Goal: Information Seeking & Learning: Learn about a topic

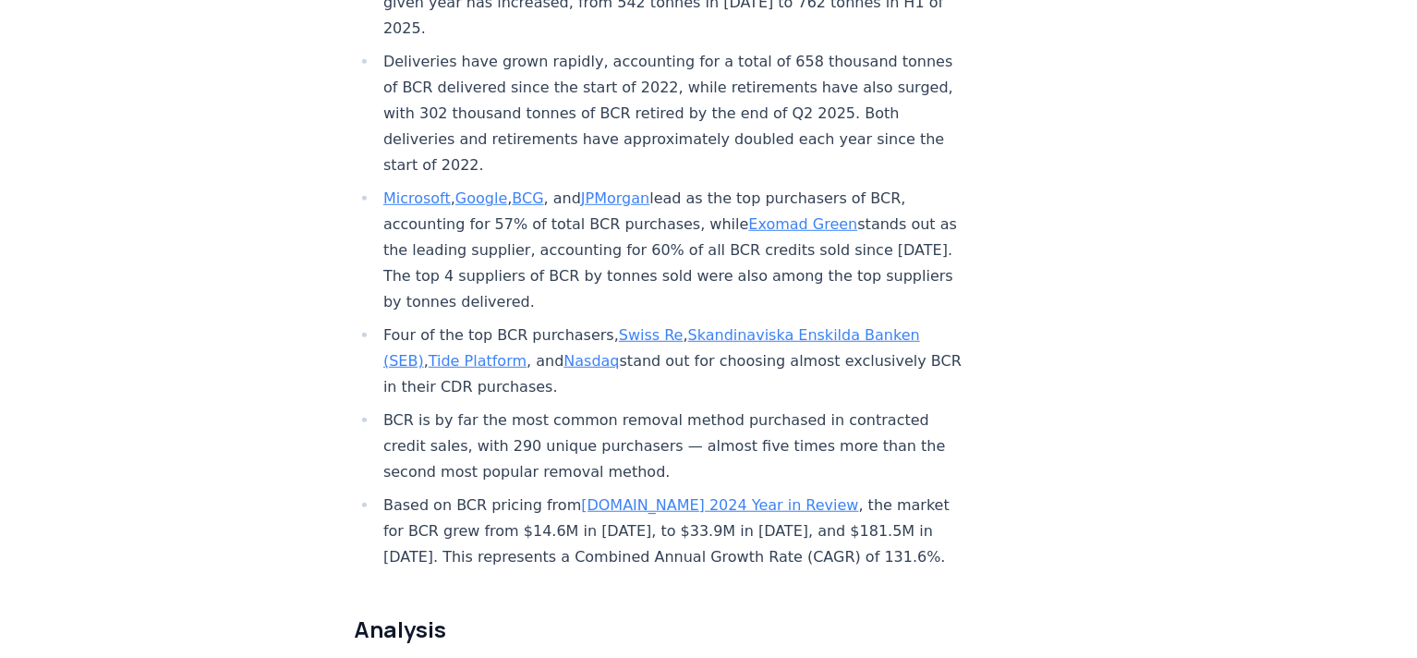
scroll to position [868, 0]
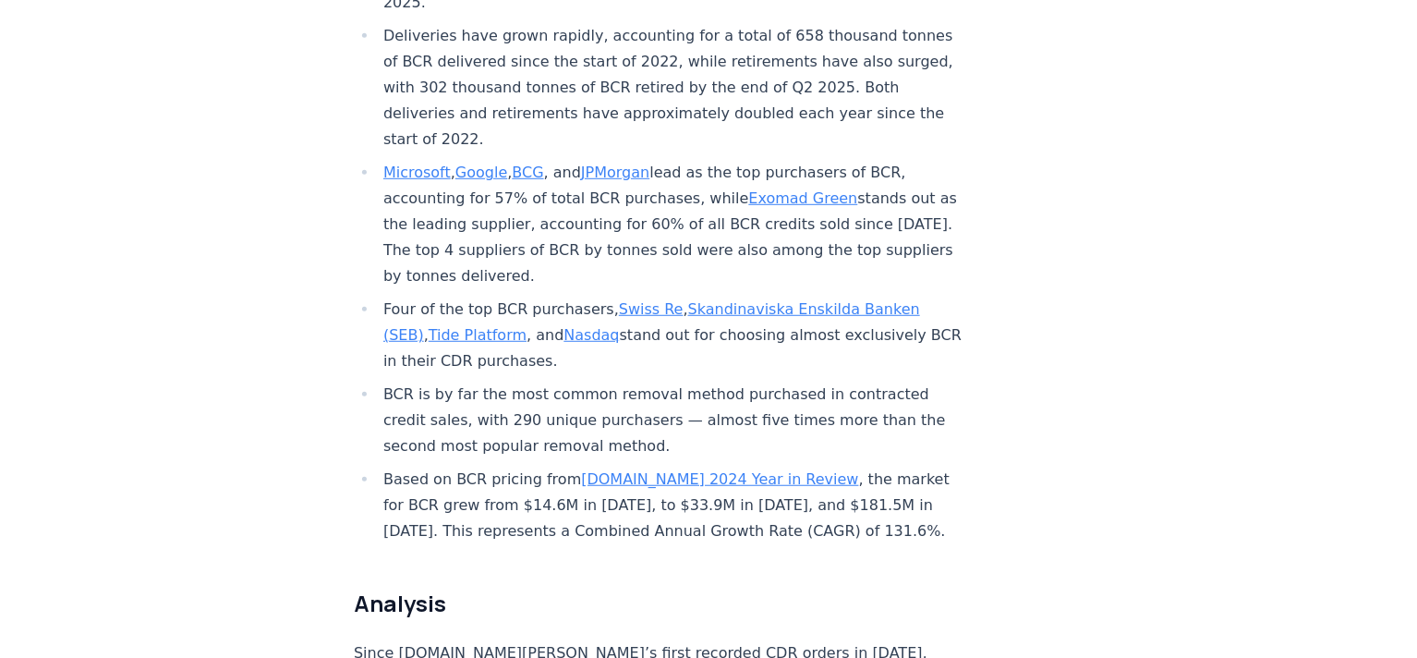
click at [766, 189] on link "Exomad Green" at bounding box center [802, 198] width 109 height 18
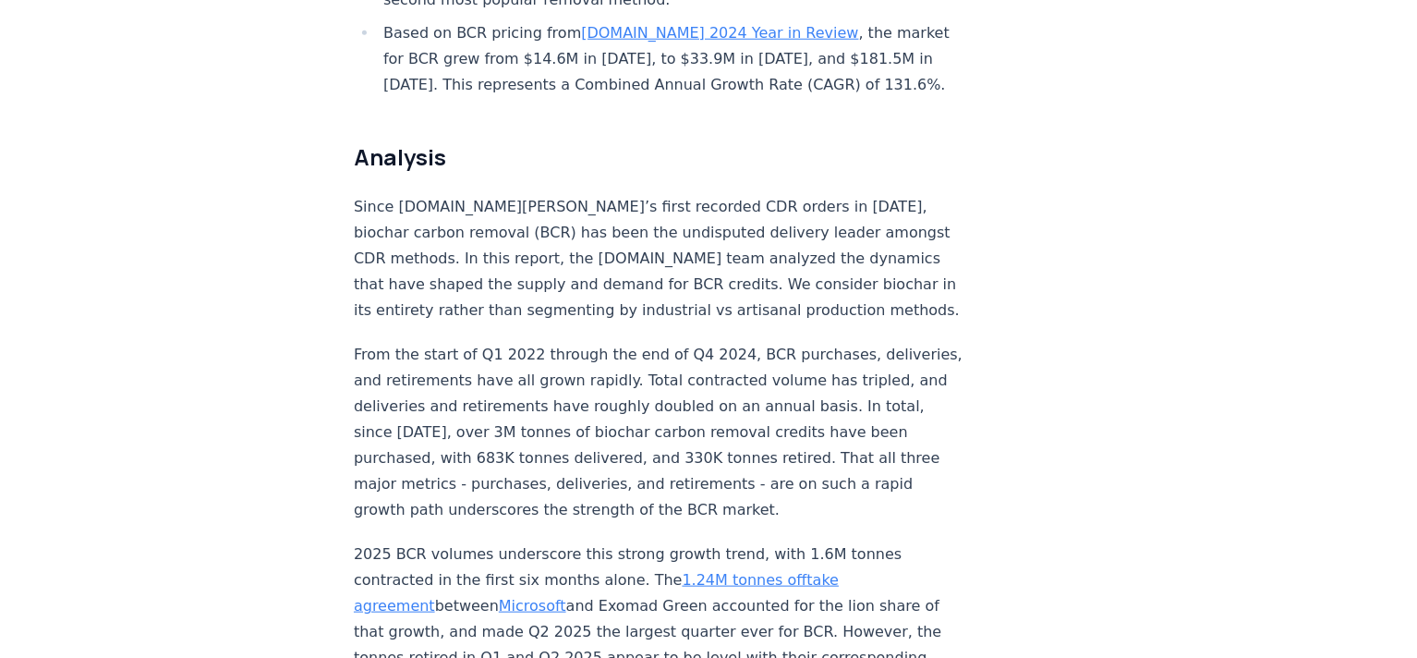
scroll to position [1330, 0]
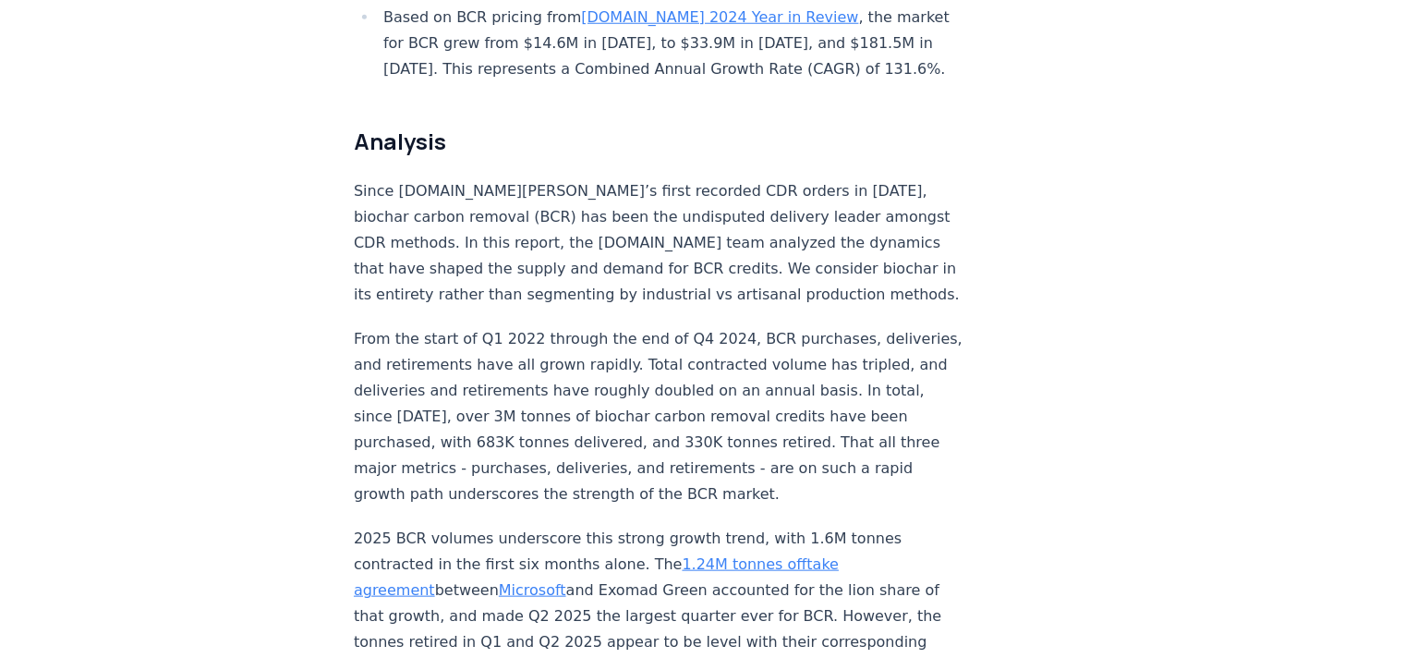
click at [438, 326] on p "From the start of Q1 2022 through the end of Q4 2024, BCR purchases, deliveries…" at bounding box center [660, 416] width 612 height 181
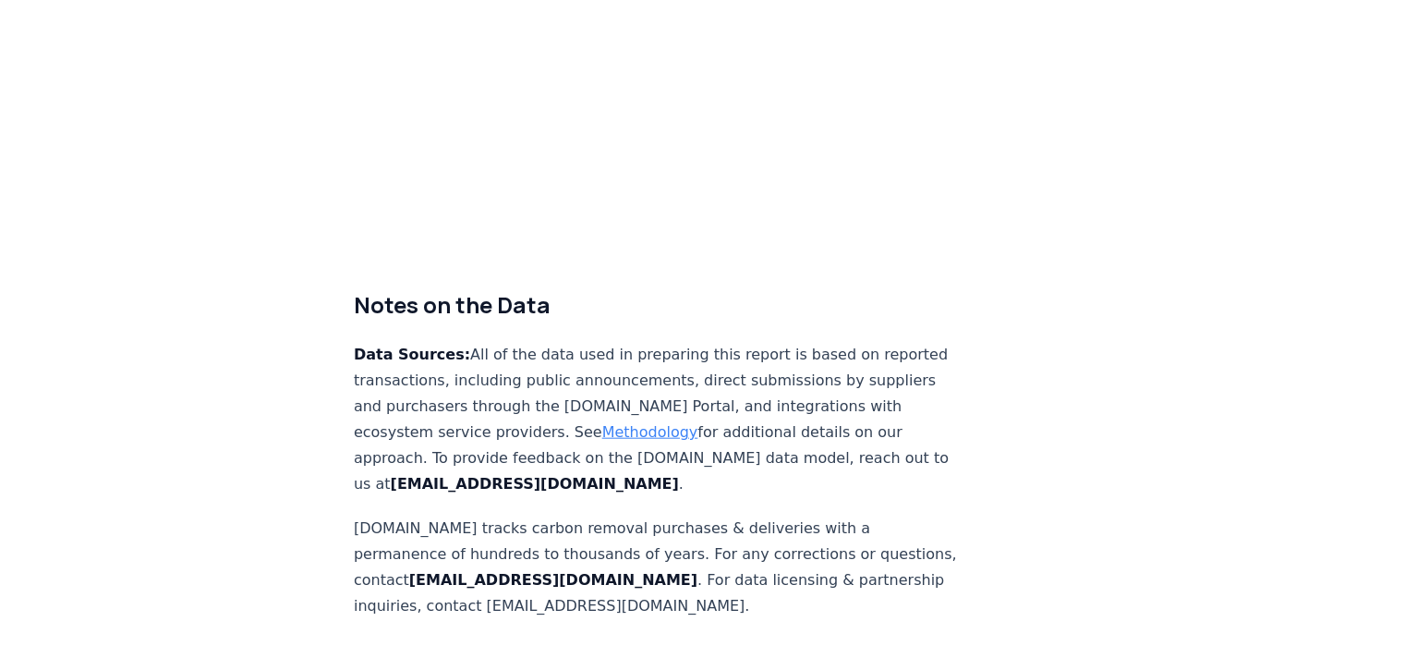
scroll to position [11774, 0]
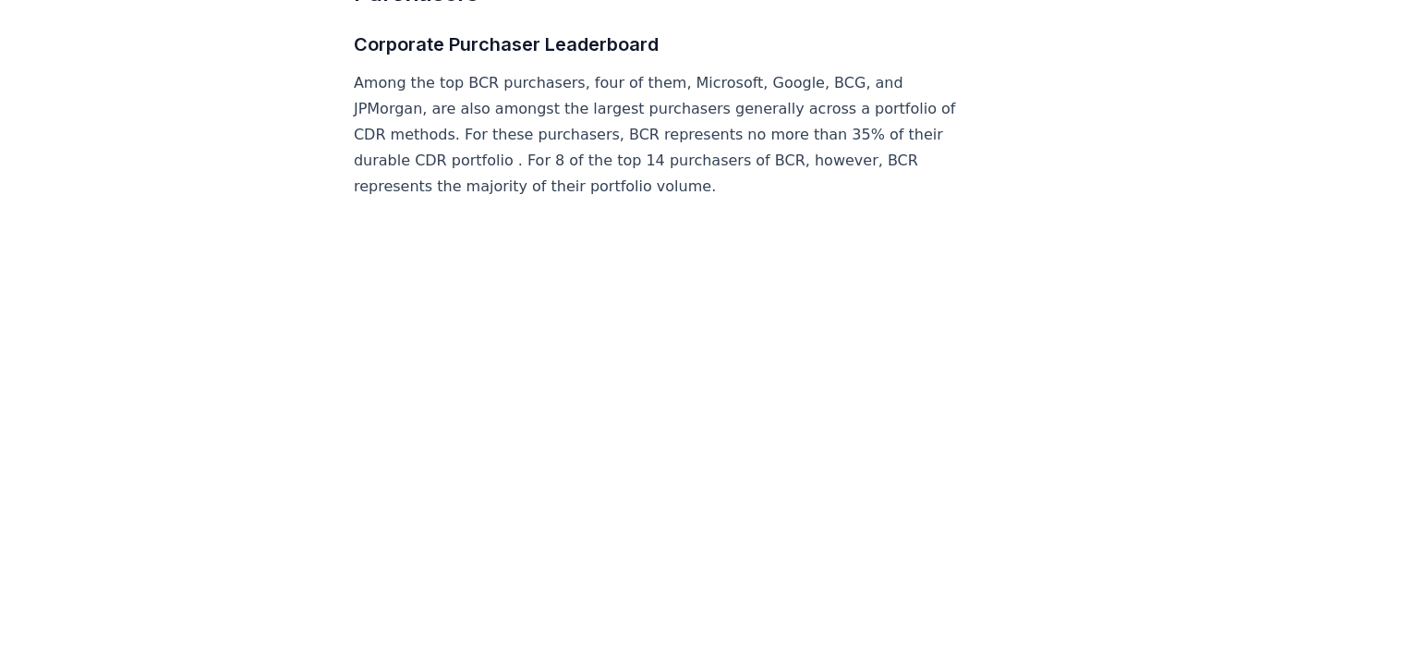
scroll to position [7616, 0]
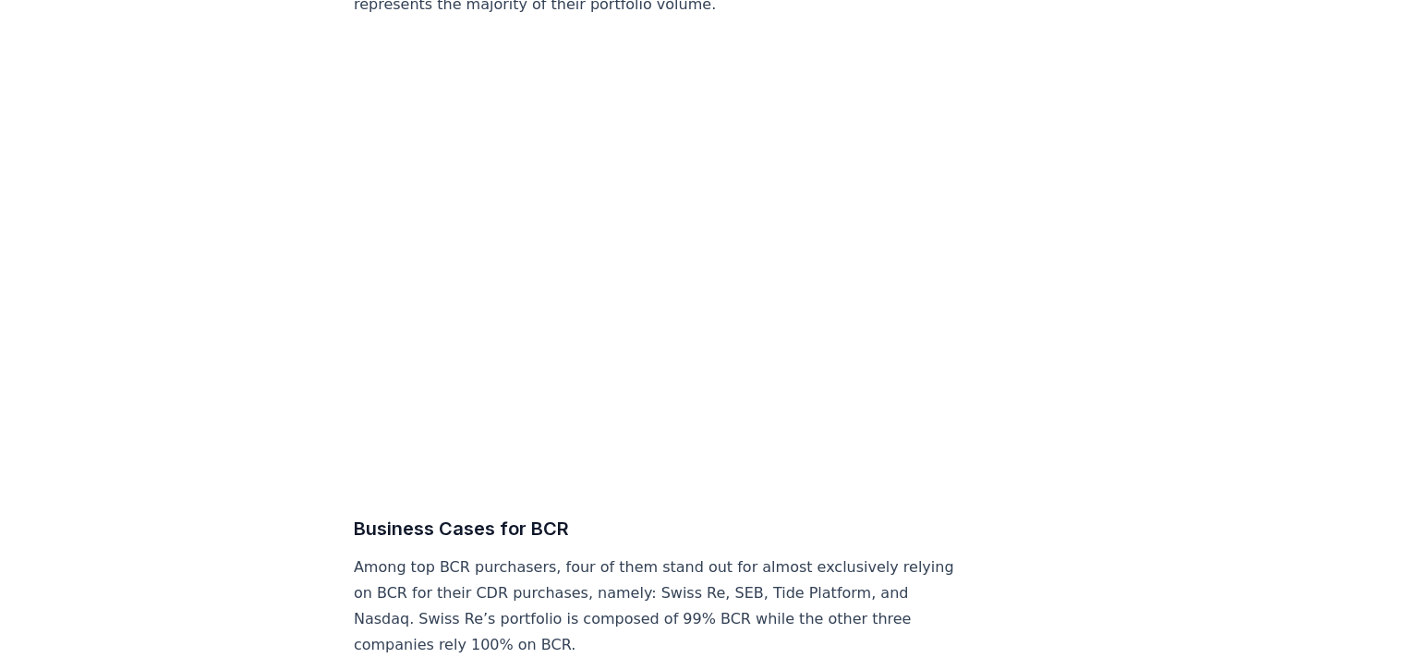
scroll to position [7801, 0]
